Goal: Task Accomplishment & Management: Manage account settings

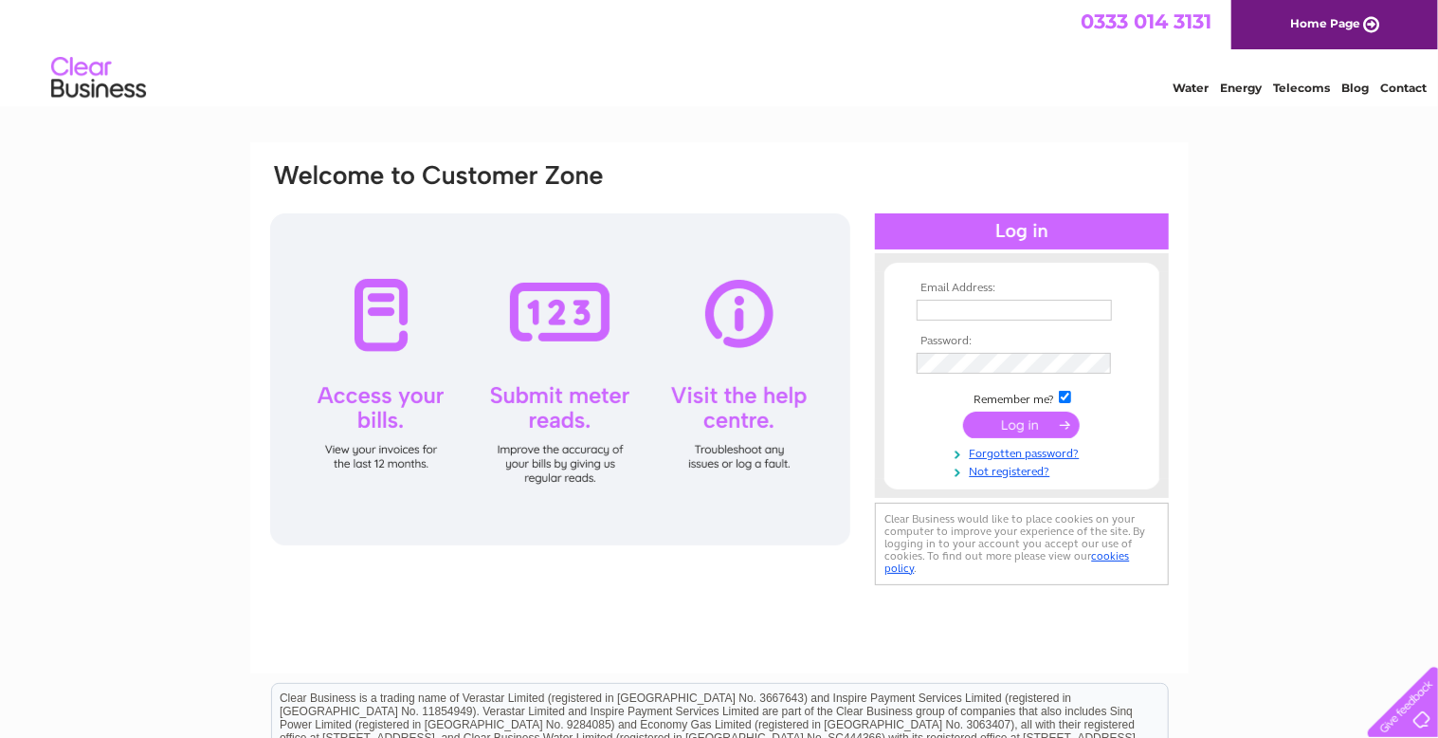
type input "june@wrightandmaclennan.co.uk"
click at [1013, 430] on input "submit" at bounding box center [1021, 424] width 117 height 27
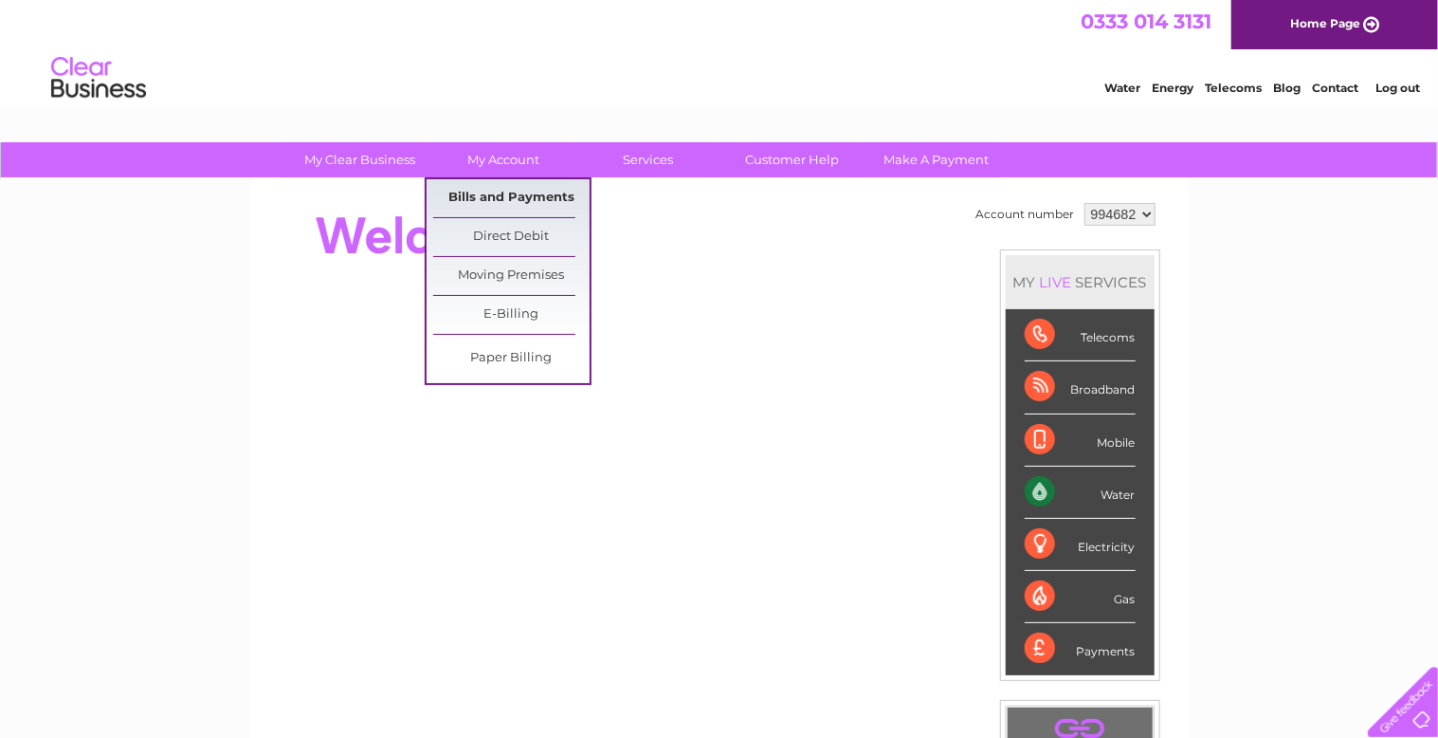
click at [495, 195] on link "Bills and Payments" at bounding box center [511, 198] width 156 height 38
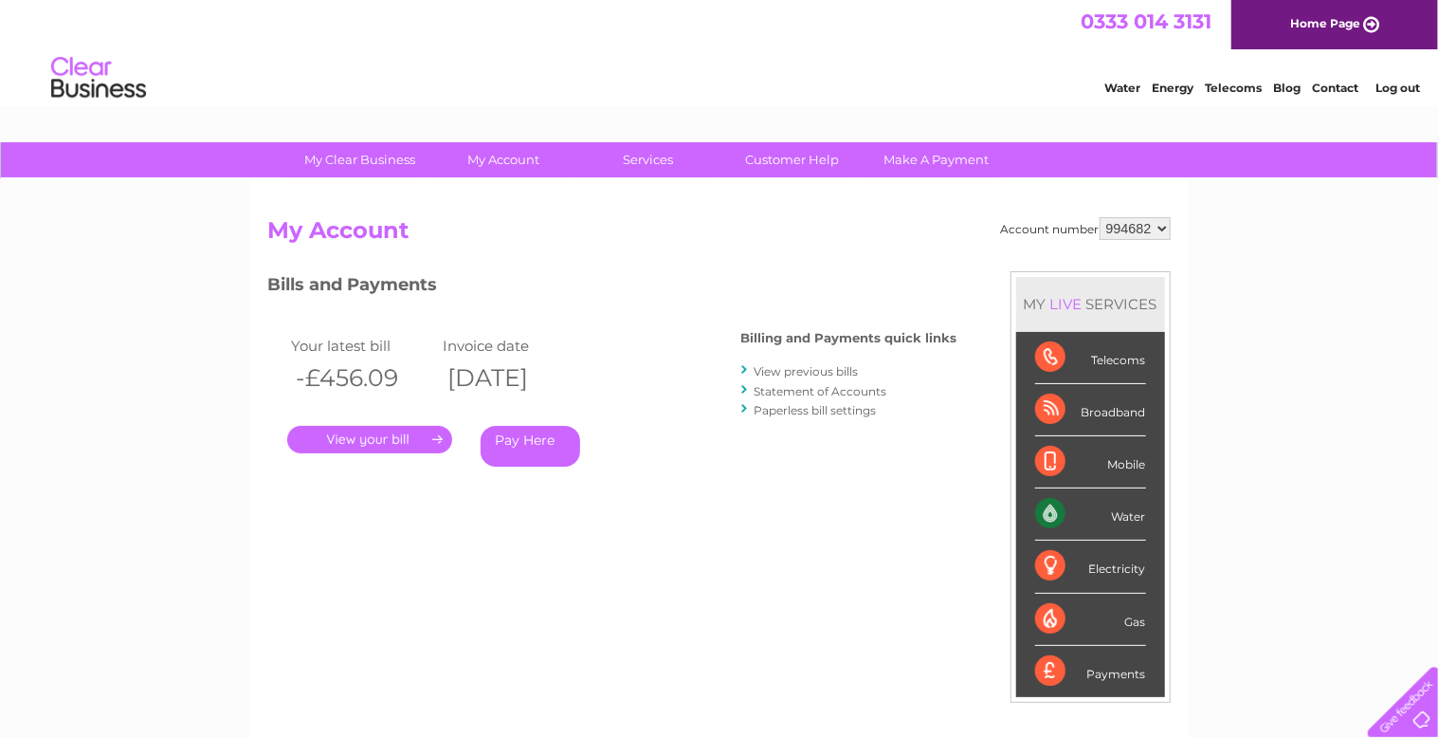
click at [370, 444] on link "." at bounding box center [369, 439] width 165 height 27
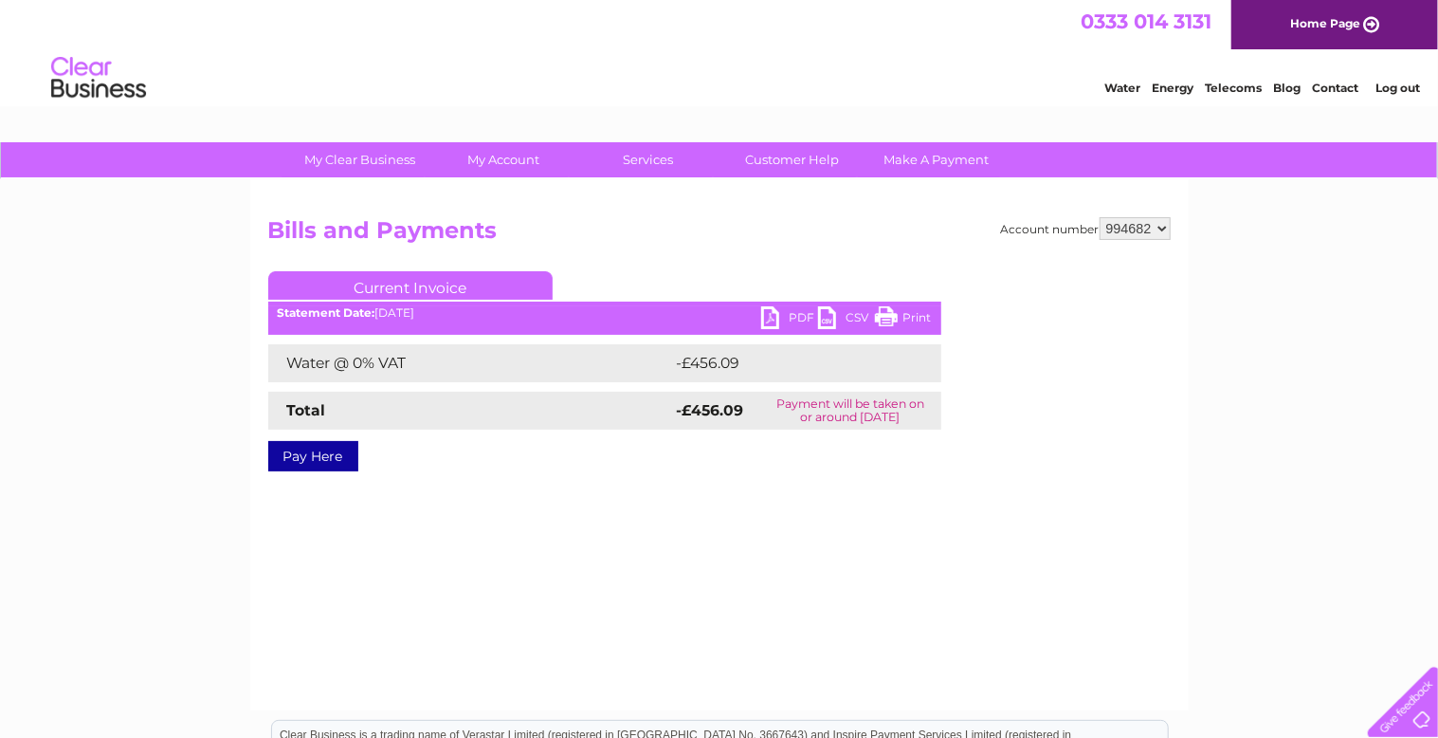
click at [770, 312] on link "PDF" at bounding box center [789, 319] width 57 height 27
